Goal: Obtain resource: Download file/media

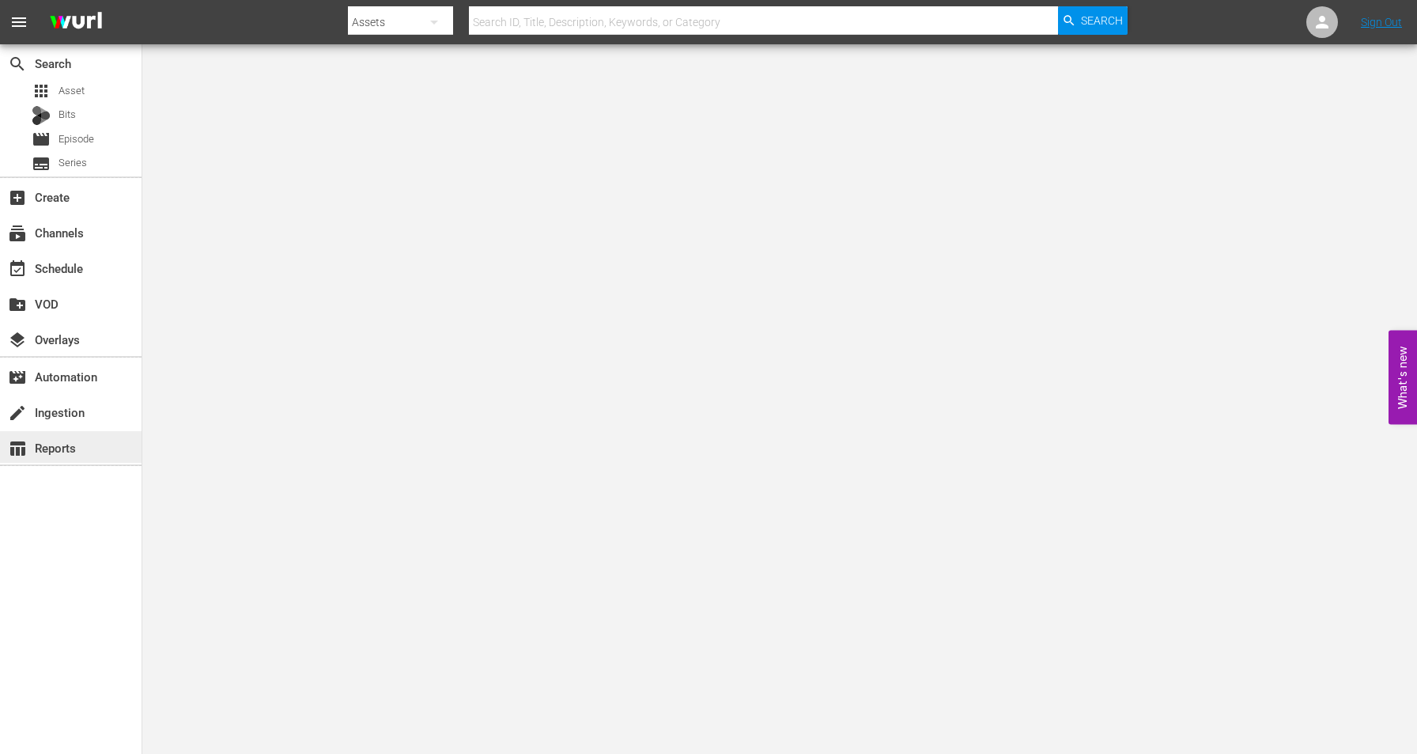
click at [61, 452] on div "table_chart Reports" at bounding box center [44, 445] width 89 height 14
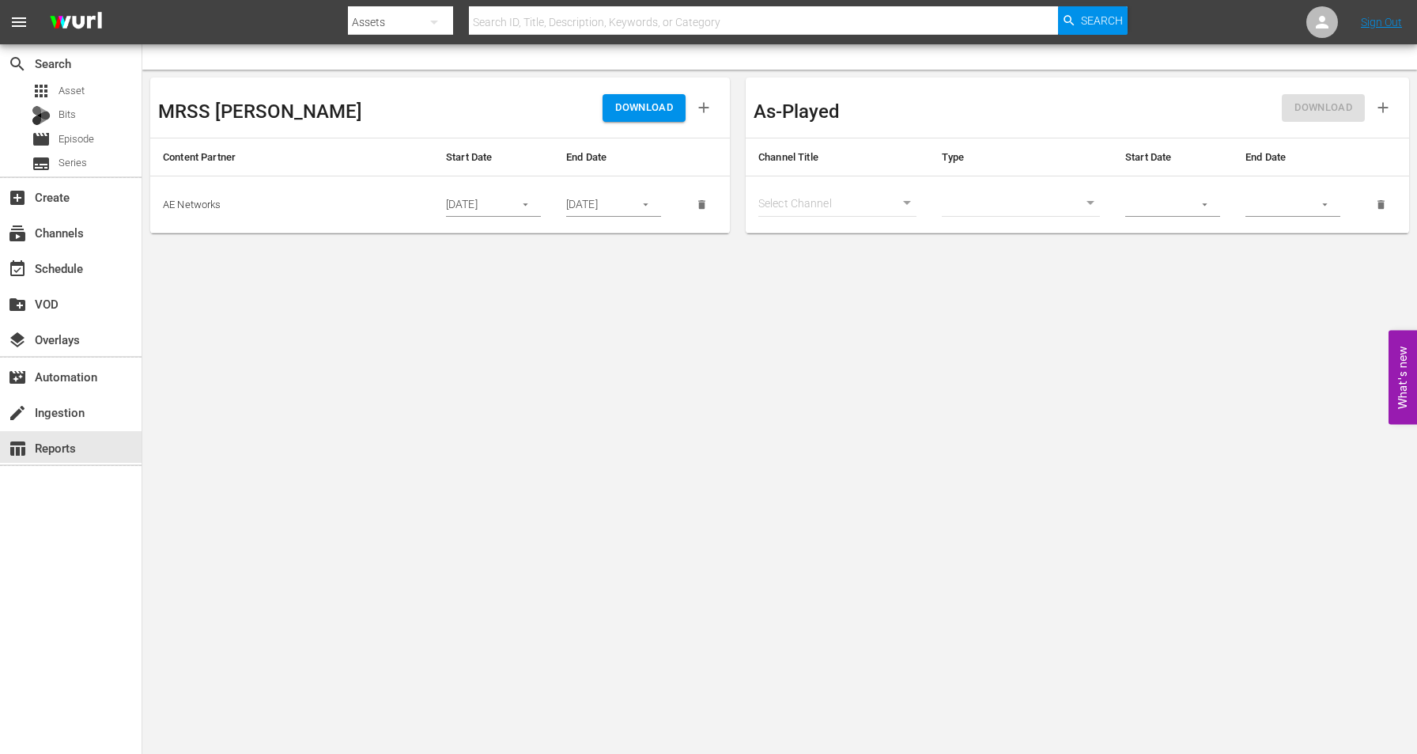
click at [527, 206] on icon "button" at bounding box center [526, 205] width 12 height 12
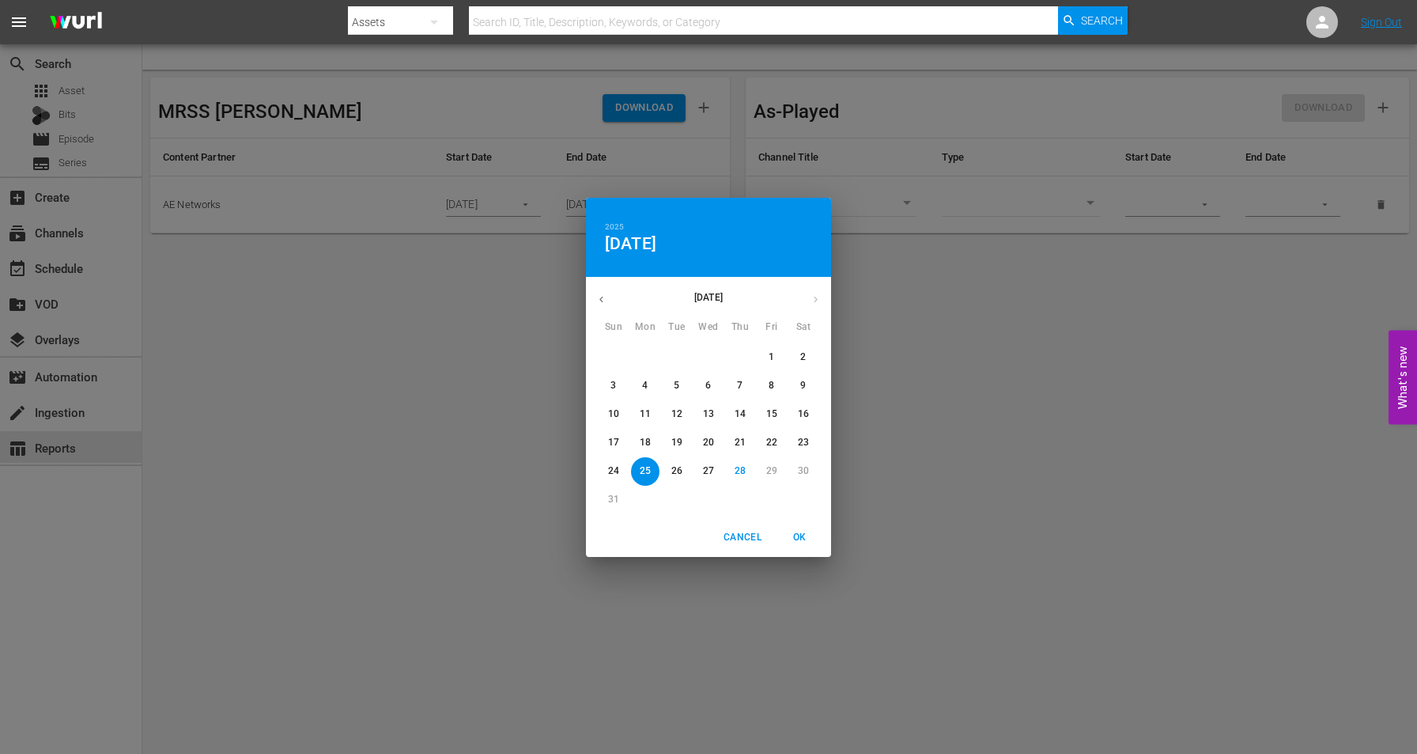
click at [641, 443] on p "18" at bounding box center [645, 442] width 11 height 13
click at [803, 536] on span "OK" at bounding box center [800, 537] width 38 height 17
type input "[DATE]"
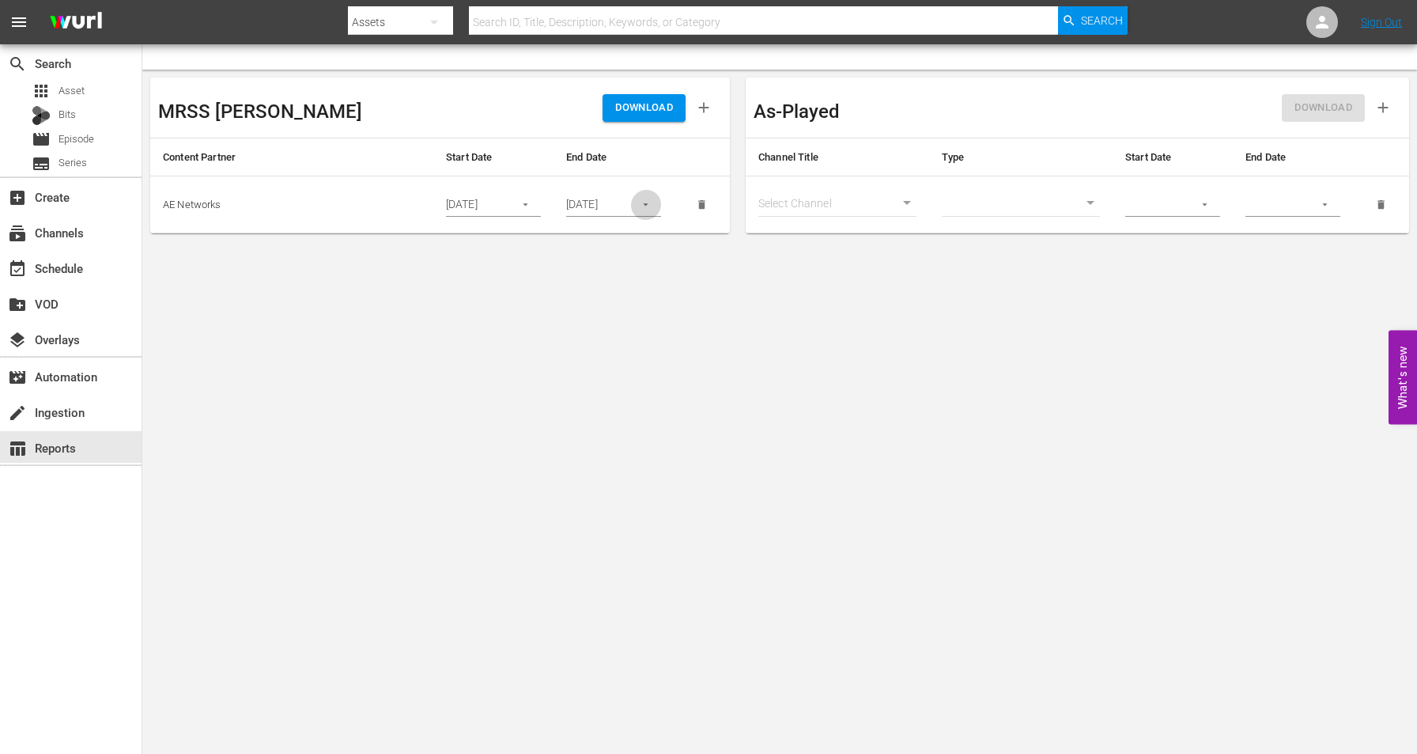
click at [652, 209] on button "button" at bounding box center [645, 204] width 31 height 31
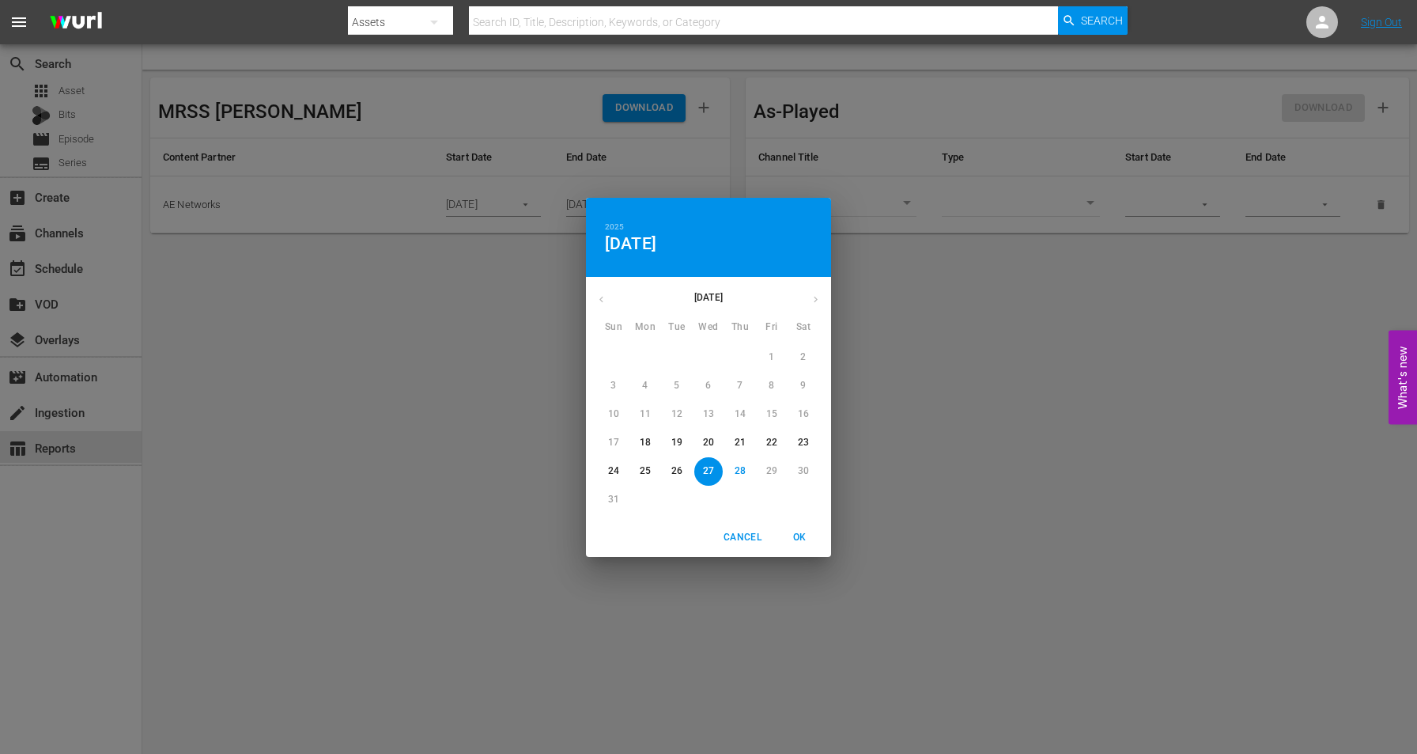
click at [713, 440] on p "20" at bounding box center [708, 442] width 11 height 13
click at [800, 530] on span "OK" at bounding box center [800, 537] width 38 height 17
type input "[DATE]"
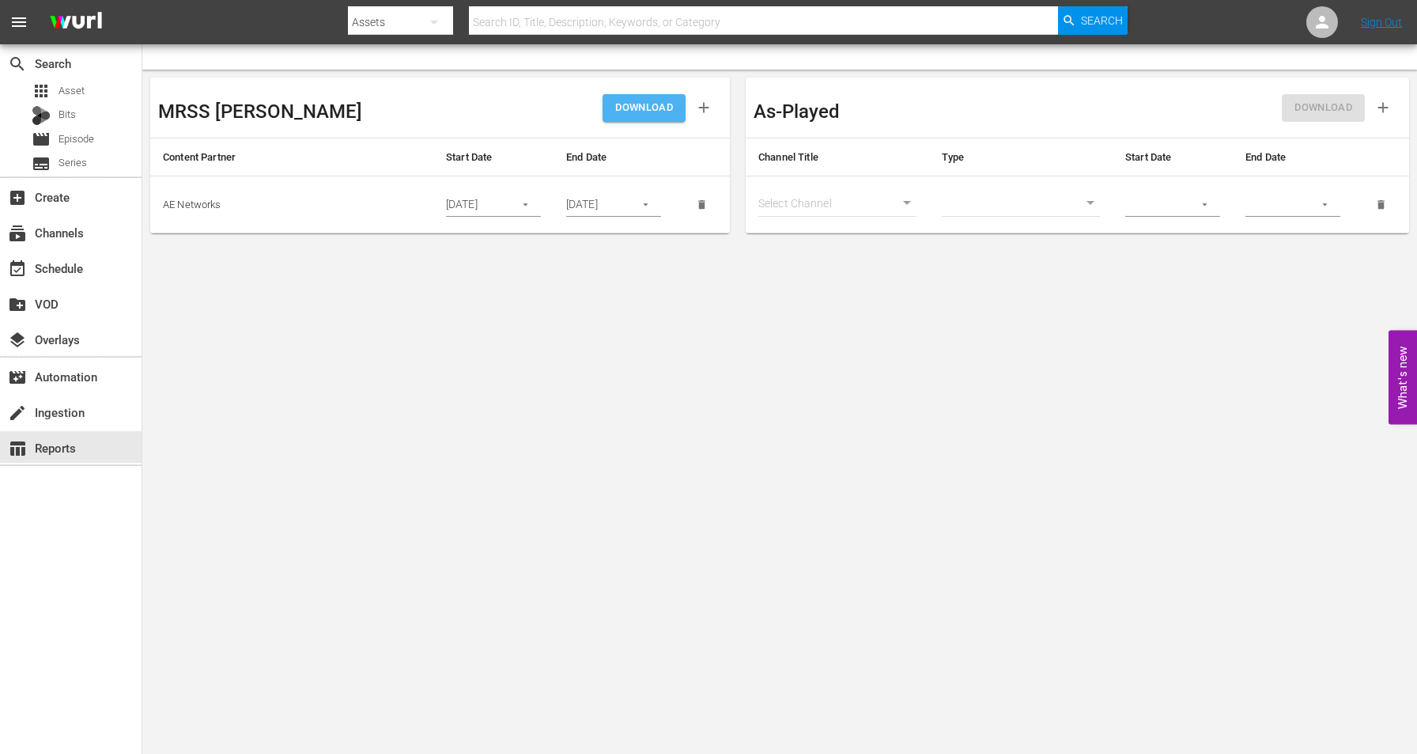
click at [655, 107] on span "DOWNLOAD" at bounding box center [644, 108] width 58 height 18
click at [524, 204] on icon "button" at bounding box center [525, 205] width 5 height 2
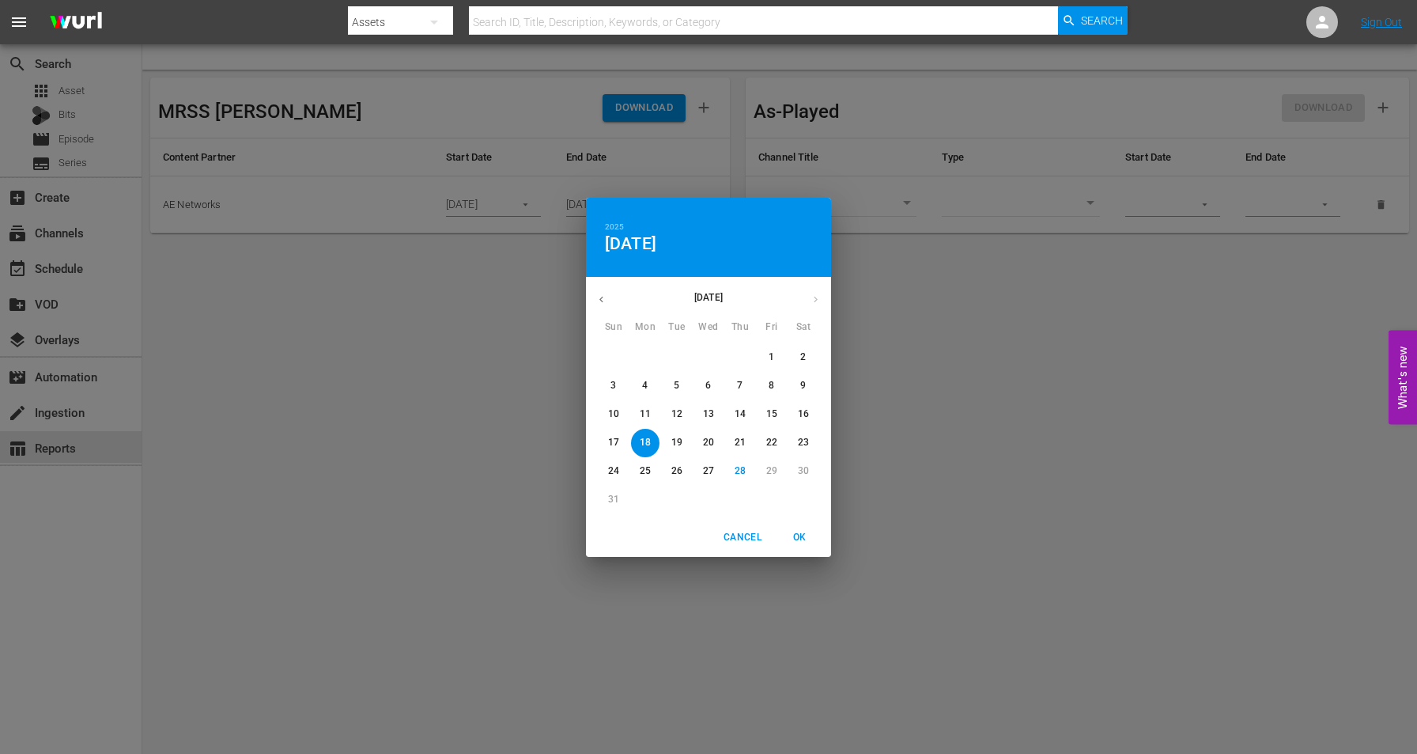
click at [695, 473] on span "27" at bounding box center [708, 470] width 28 height 13
click at [801, 535] on span "OK" at bounding box center [800, 537] width 38 height 17
type input "[DATE]"
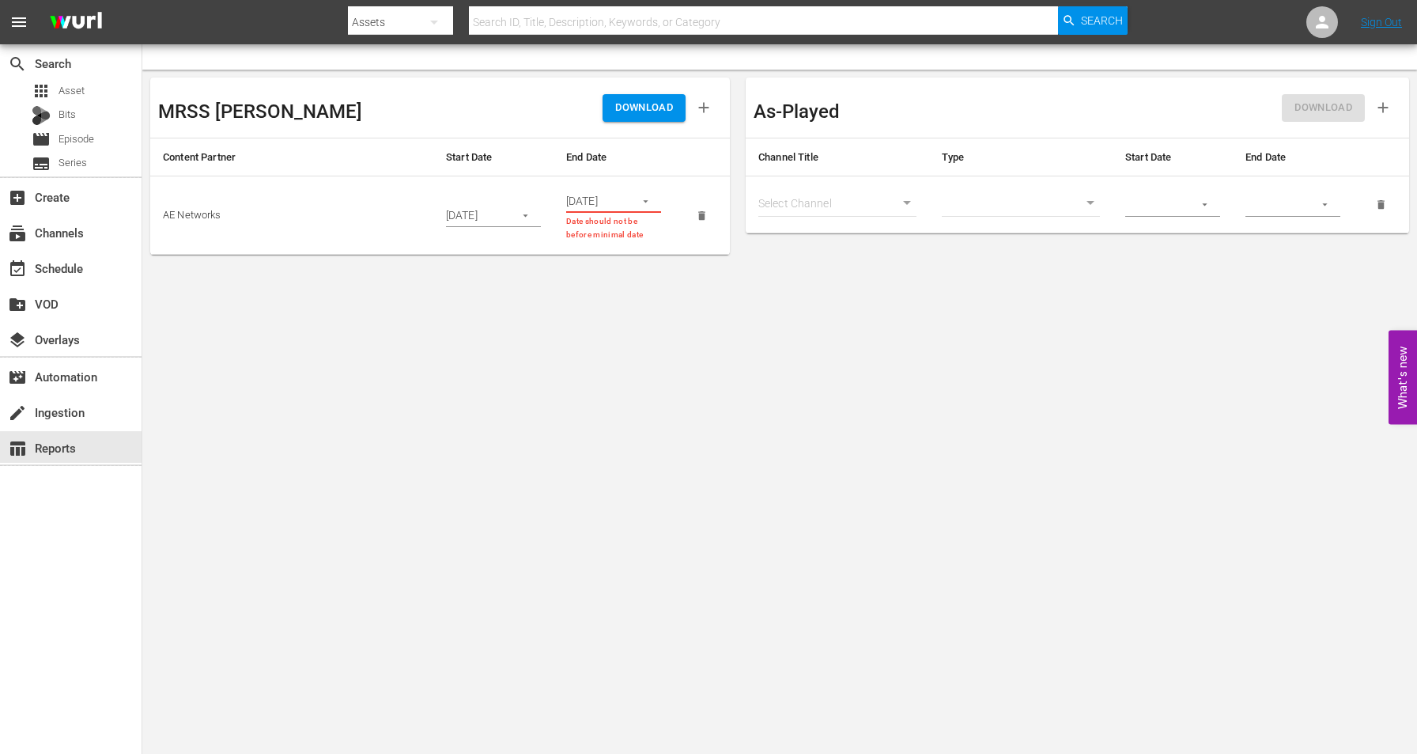
click at [651, 202] on icon "button" at bounding box center [646, 201] width 12 height 12
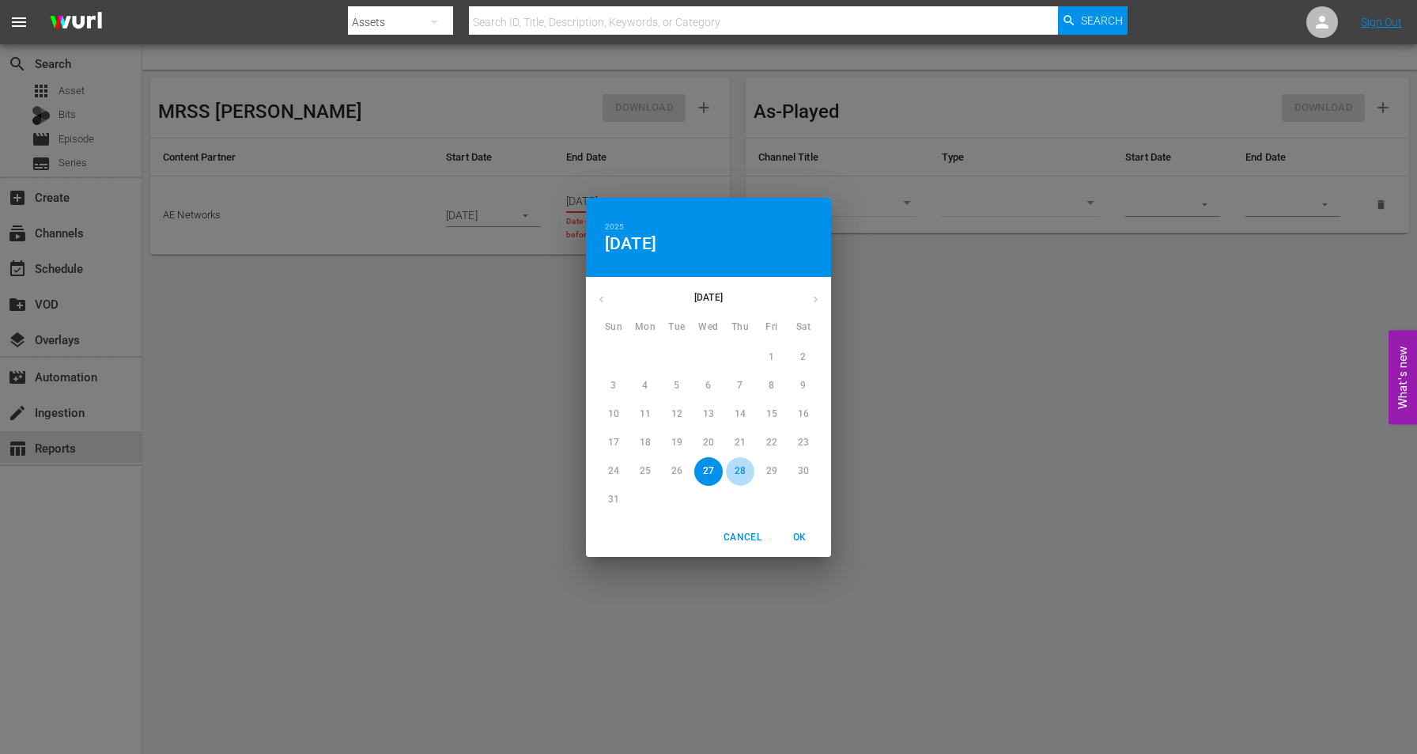
click at [738, 473] on p "28" at bounding box center [740, 470] width 11 height 13
click at [798, 540] on span "OK" at bounding box center [800, 537] width 38 height 17
type input "[DATE]"
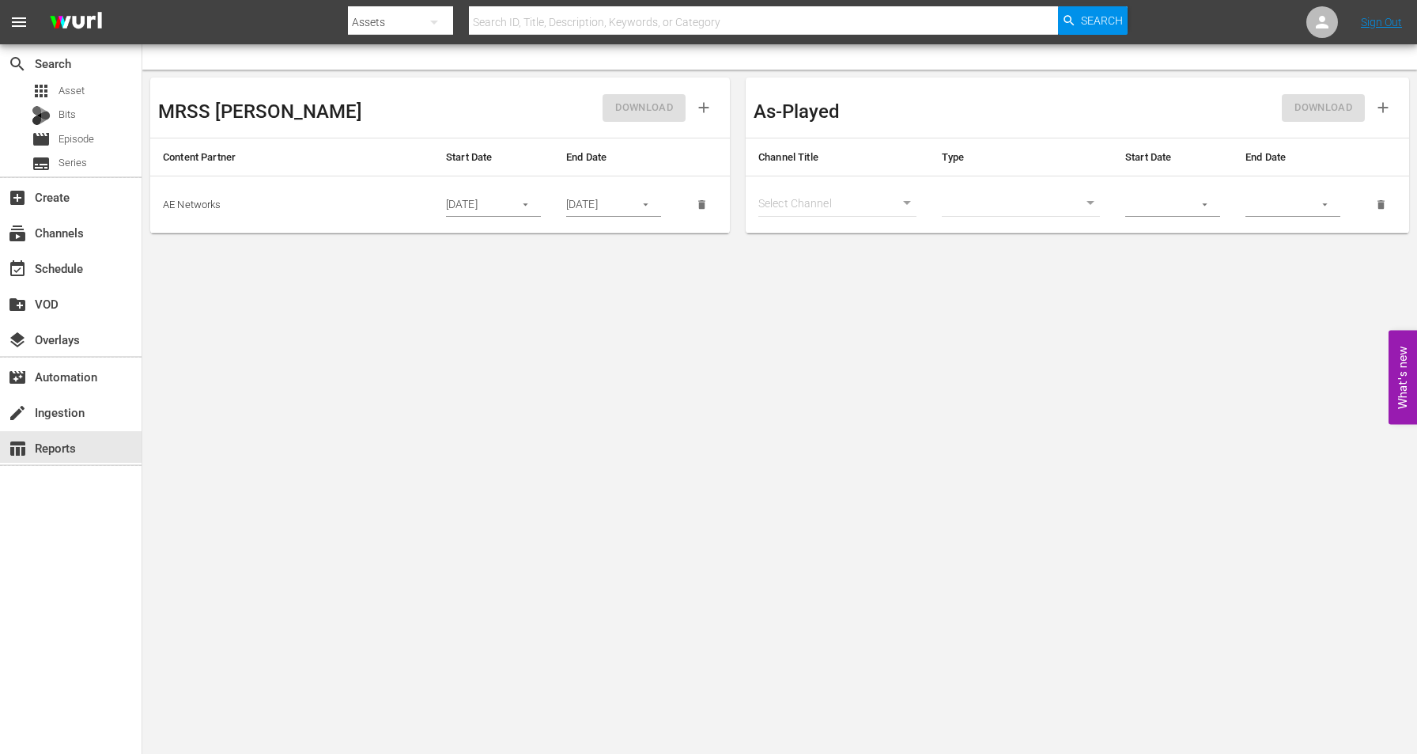
click at [649, 133] on div "MRSS Ingest DOWNLOAD" at bounding box center [440, 108] width 580 height 60
click at [635, 100] on span "DOWNLOAD" at bounding box center [644, 108] width 58 height 18
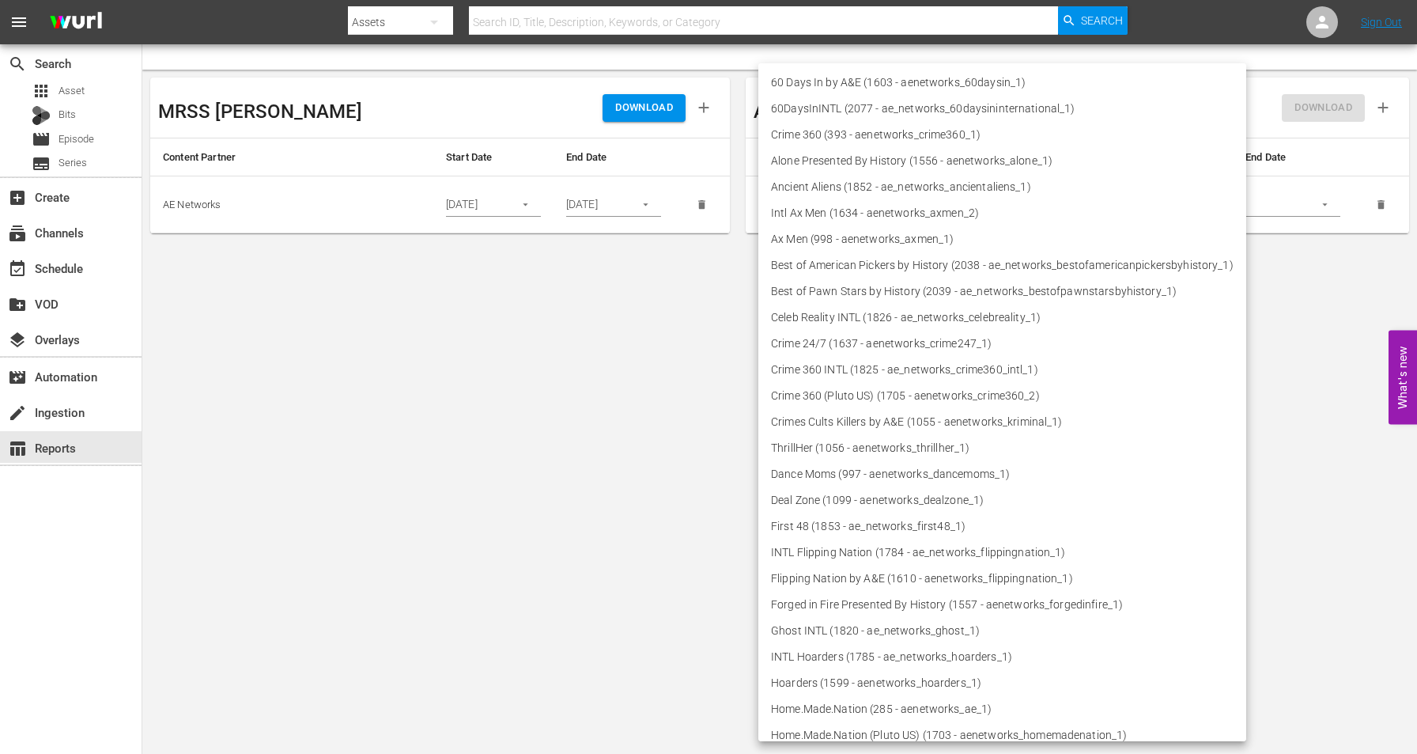
click at [823, 199] on body "menu Search By Assets Search ID, Title, Description, Keywords, or Category Sear…" at bounding box center [708, 377] width 1417 height 754
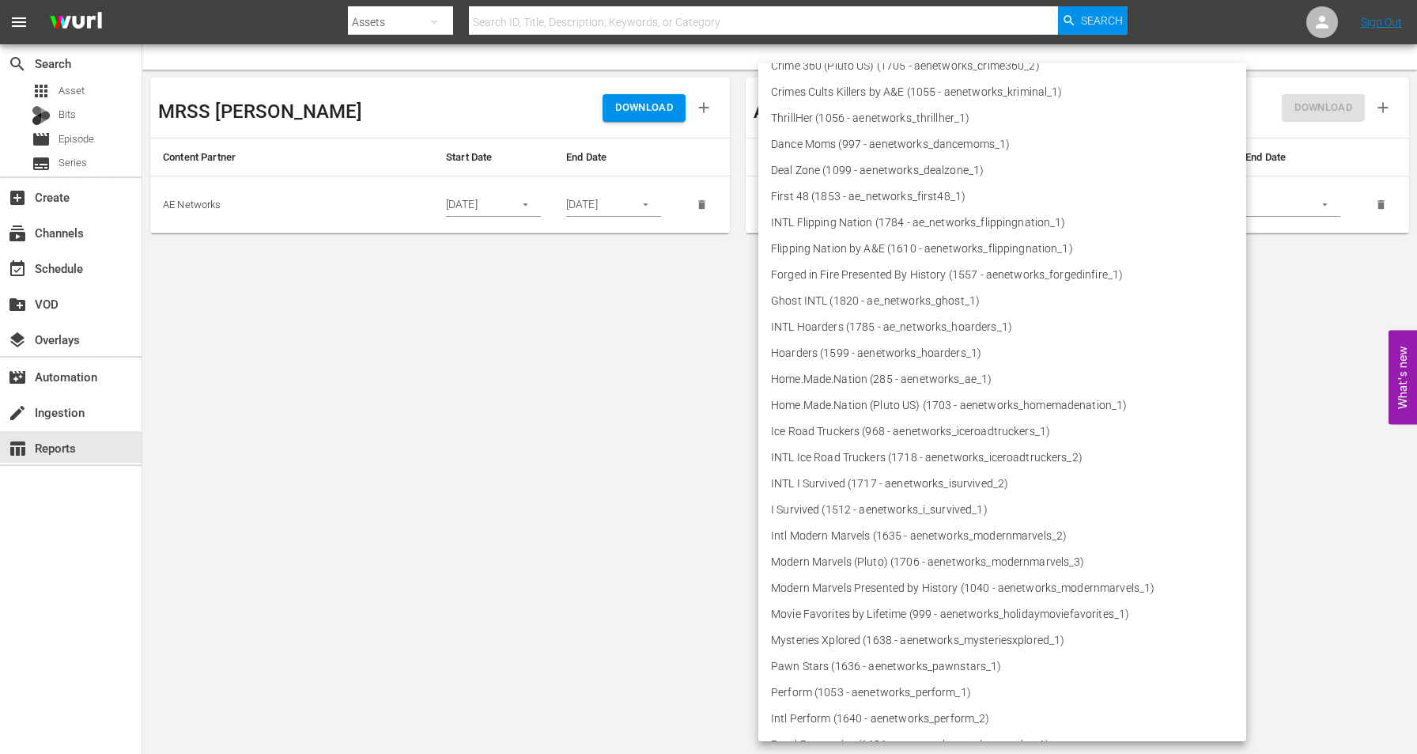
scroll to position [614, 0]
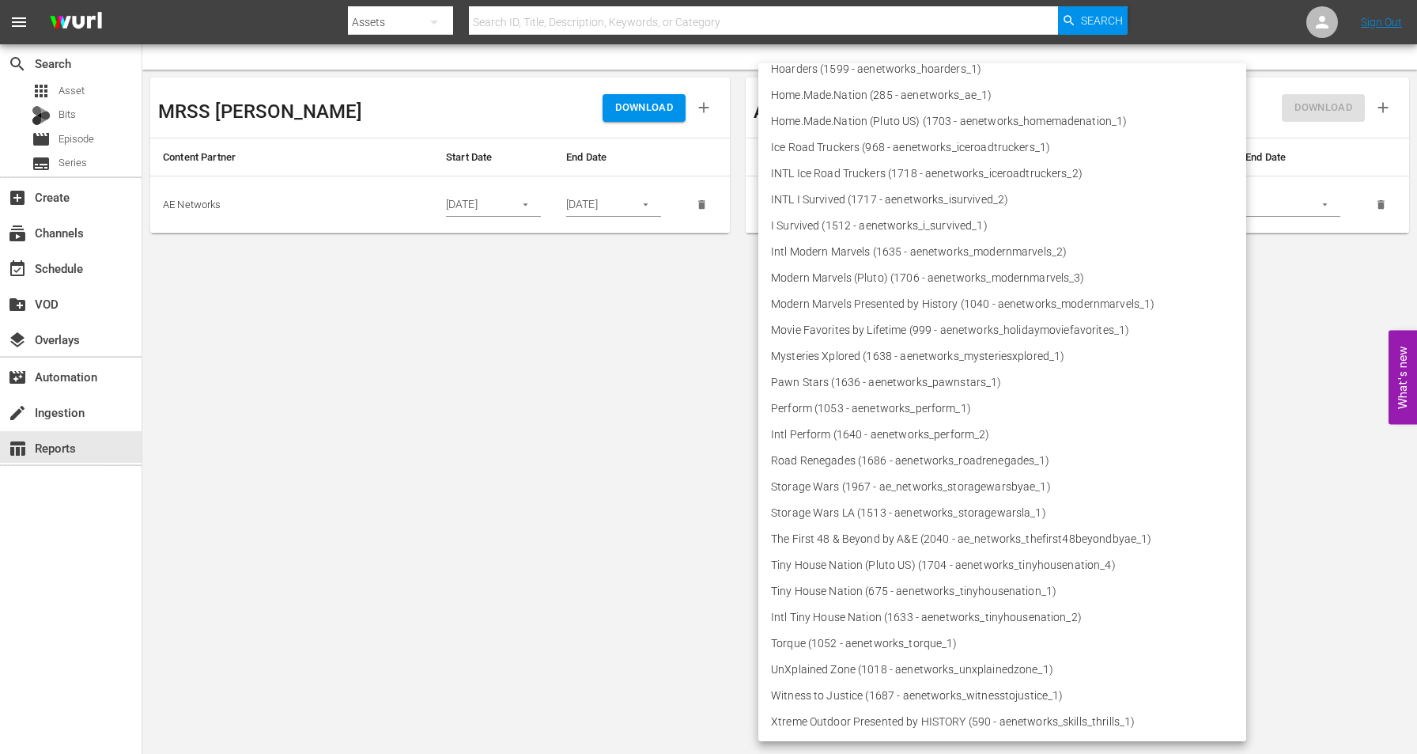
click at [566, 442] on div at bounding box center [708, 377] width 1417 height 754
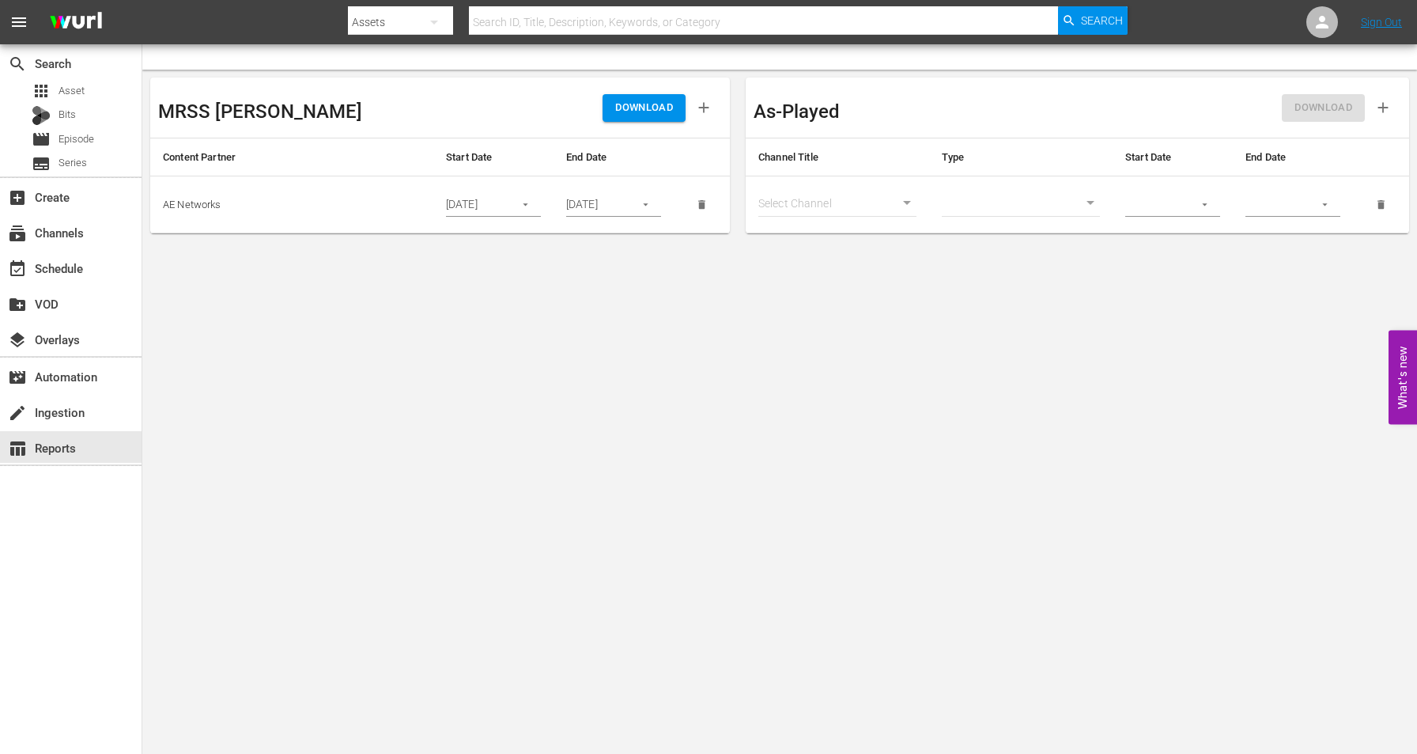
click at [510, 19] on input "text" at bounding box center [763, 22] width 589 height 38
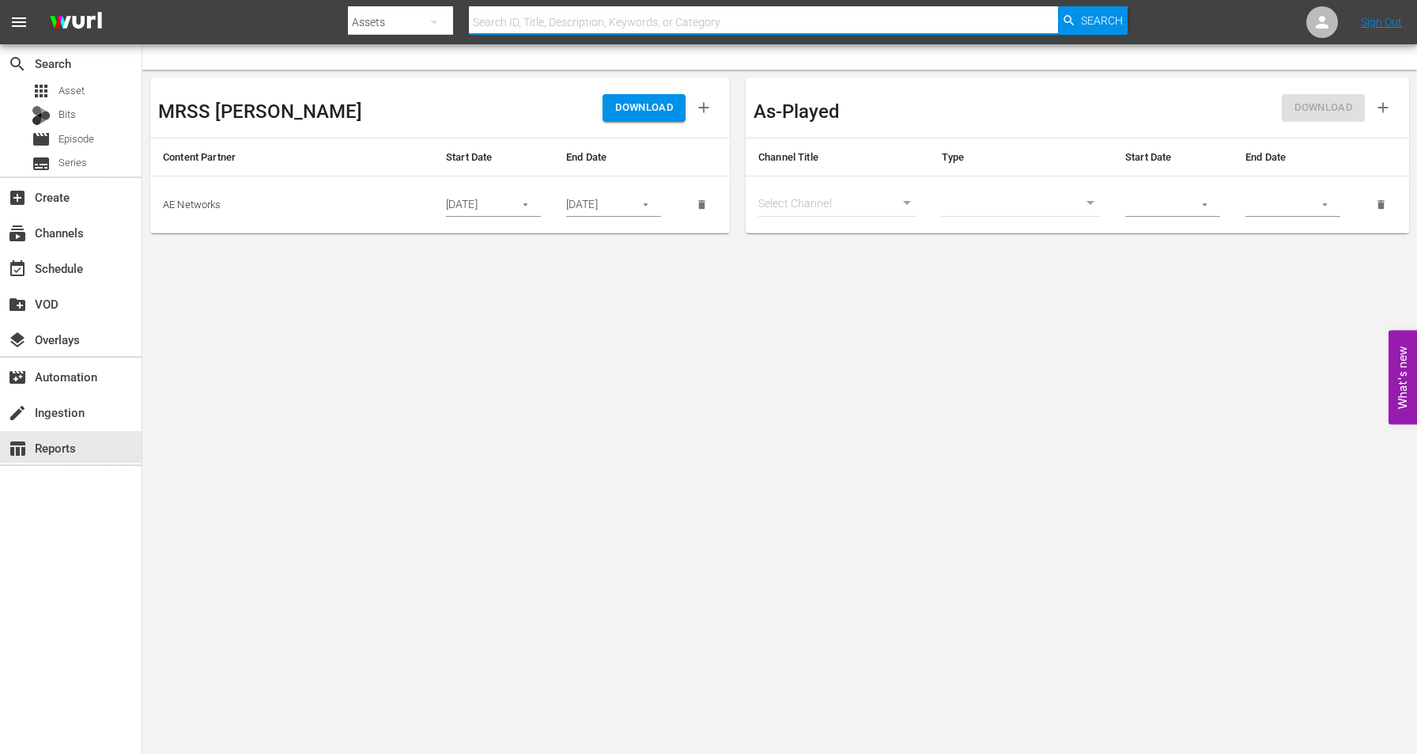
paste input "268959 268958 268957 268956 257350 257335 306191 292383 291275 285243 277303 27…"
type input "268959 268958 268957 268956 257350 257335 306191 292383 291275 285243 277303 27…"
click at [516, 9] on input "268959 268958 268957 268956 257350 257335 306191 292383 291275 285243 277303 27…" at bounding box center [763, 22] width 589 height 38
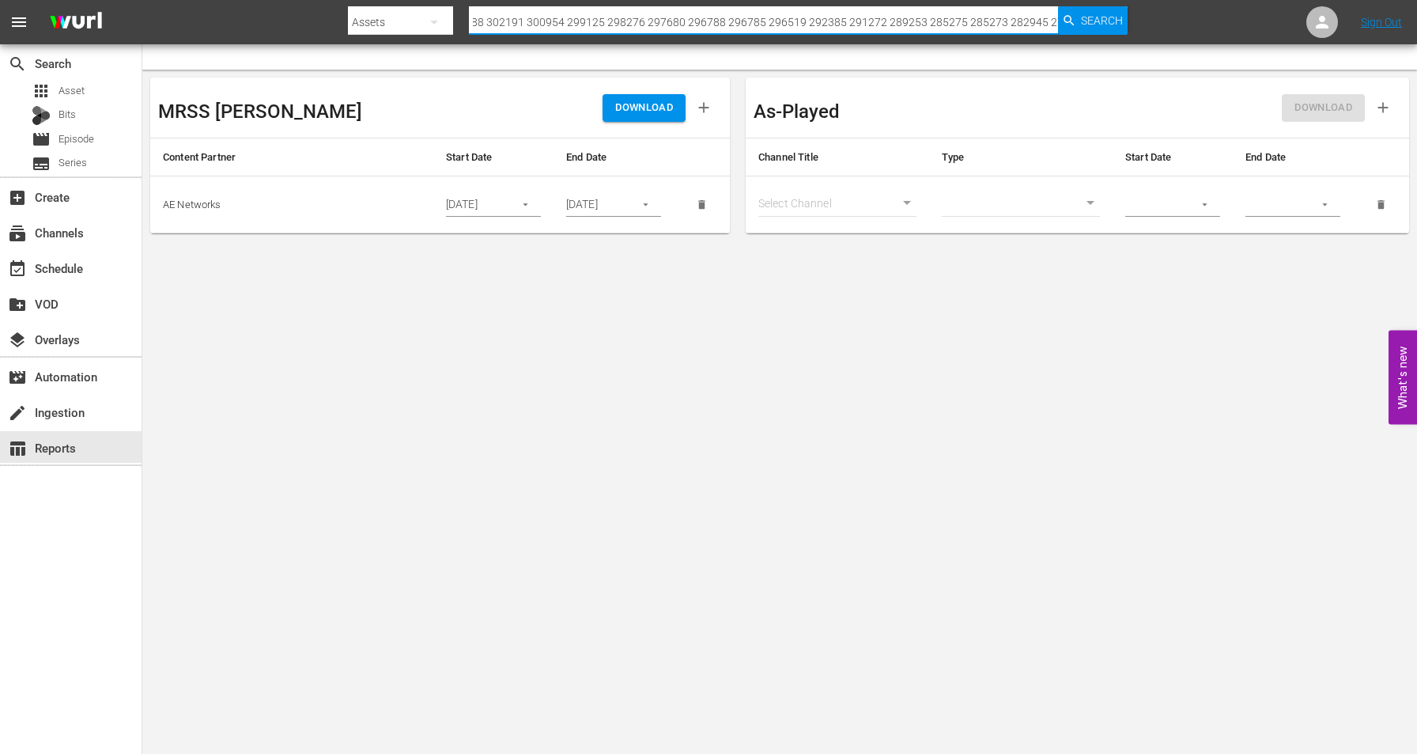
click at [516, 9] on input "268959 268958 268957 268956 257350 257335 306191 292383 291275 285243 277303 27…" at bounding box center [763, 22] width 589 height 38
type input "253070"
click at [1091, 17] on span "Search" at bounding box center [1102, 20] width 42 height 28
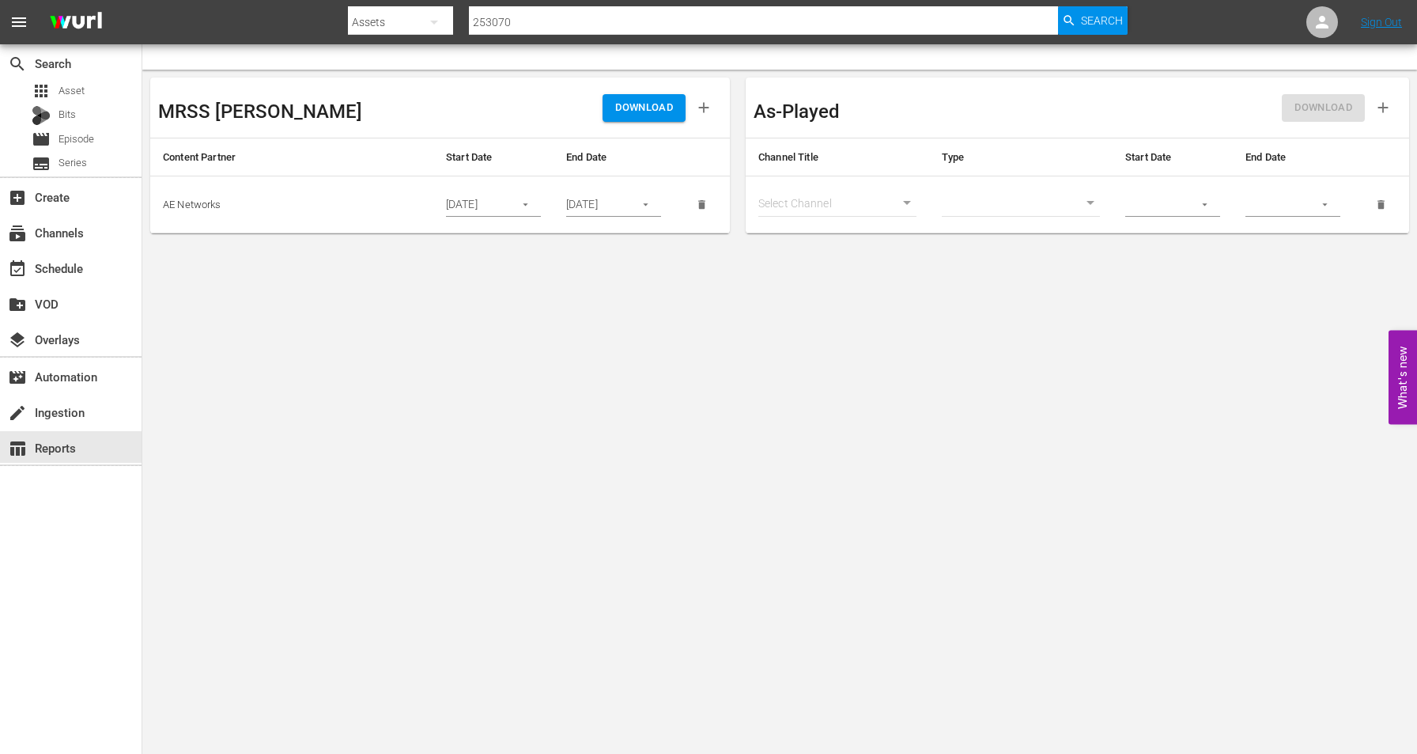
click at [567, 22] on input "253070" at bounding box center [763, 22] width 589 height 38
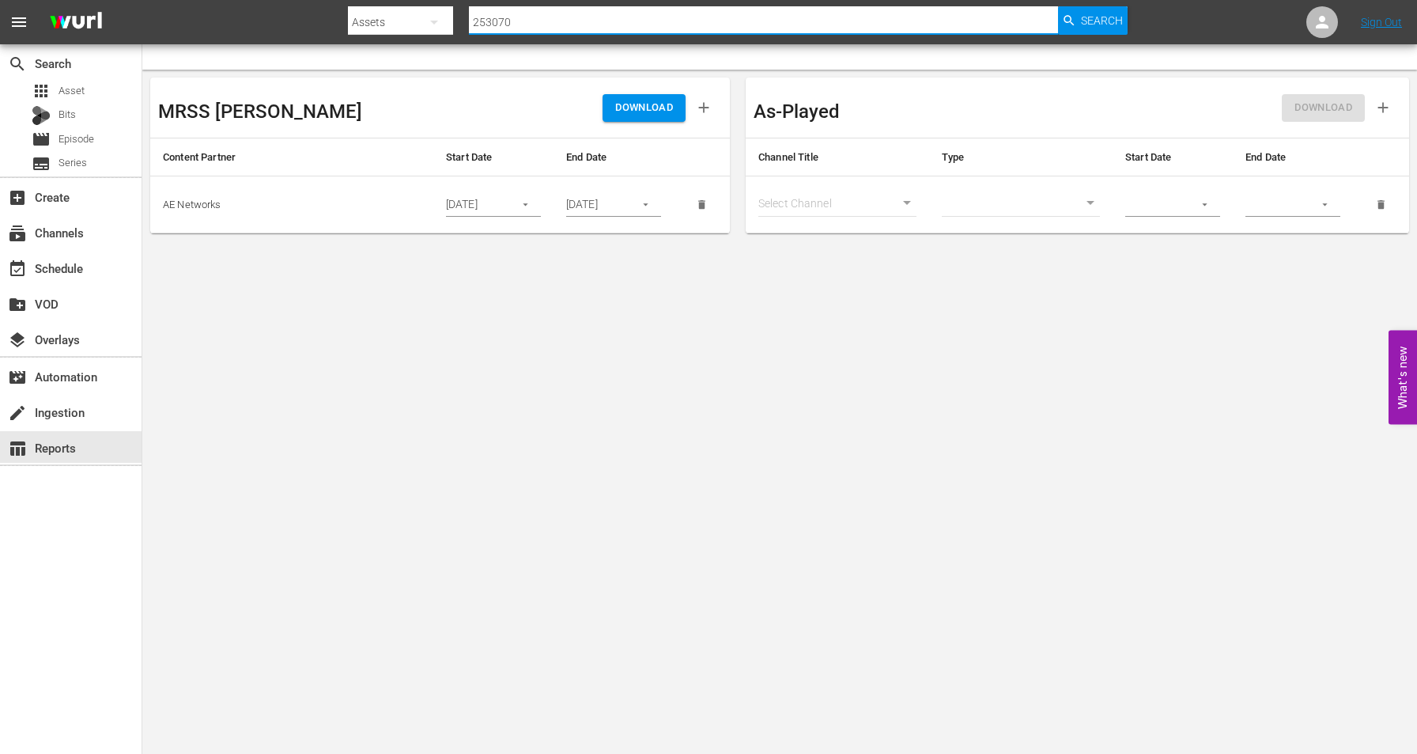
click at [567, 22] on input "253070" at bounding box center [763, 22] width 589 height 38
paste input "302703"
type input "302703"
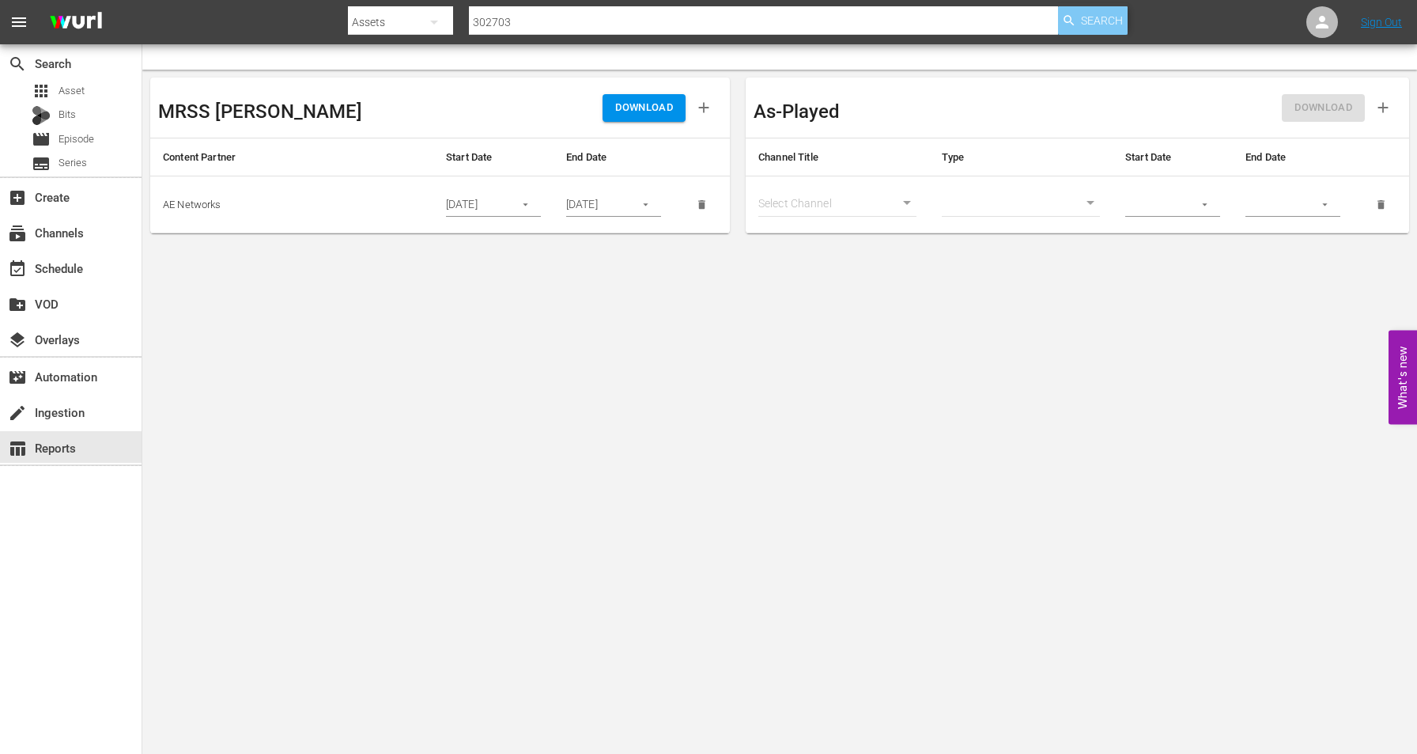
click at [1102, 17] on span "Search" at bounding box center [1102, 20] width 42 height 28
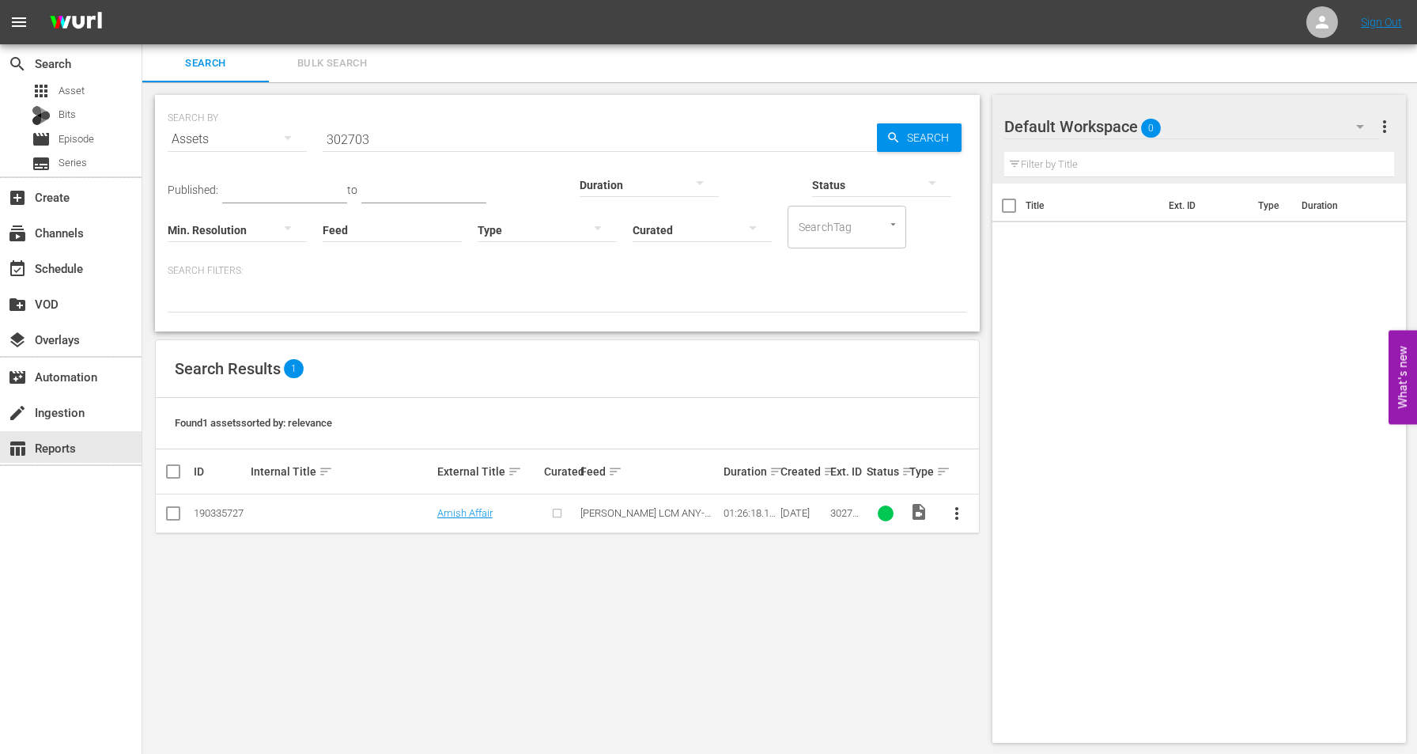
click at [957, 511] on span "more_vert" at bounding box center [956, 513] width 19 height 19
click at [883, 641] on div "SEARCH BY Search By Assets Search ID, Title, Description, Keywords, or Category…" at bounding box center [567, 418] width 850 height 673
